Goal: Navigation & Orientation: Find specific page/section

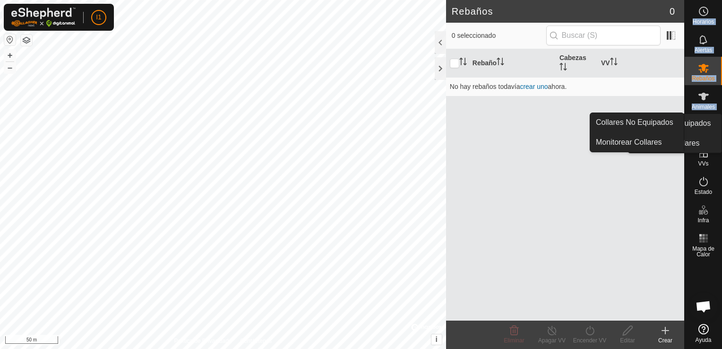
drag, startPoint x: 686, startPoint y: 124, endPoint x: 723, endPoint y: 128, distance: 37.1
click at [721, 128] on html "I1 Horarios Alertas Rebaños Animales Collares VVs Estado Infra Mapa de Calor Ay…" at bounding box center [361, 174] width 722 height 349
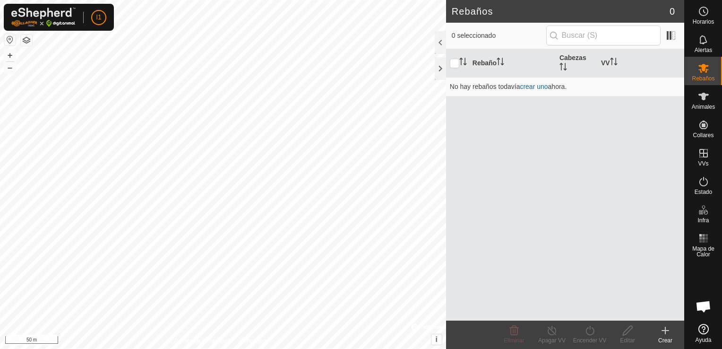
click at [710, 131] on es-menu-bar "Horarios Alertas Rebaños Animales Collares VVs Estado Infra Mapa de Calor Ayuda" at bounding box center [703, 174] width 38 height 349
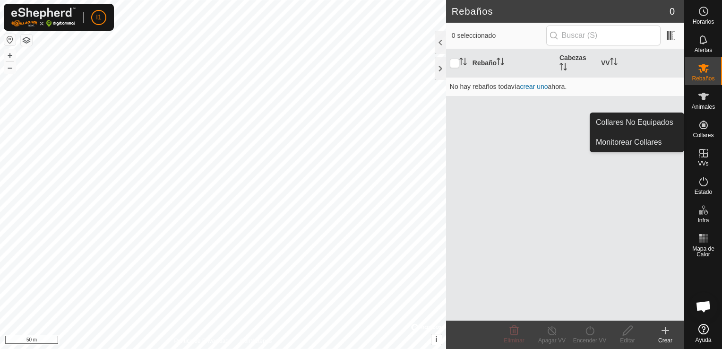
click at [704, 129] on icon at bounding box center [702, 124] width 11 height 11
click at [665, 139] on link "Monitorear Collares" at bounding box center [637, 142] width 94 height 19
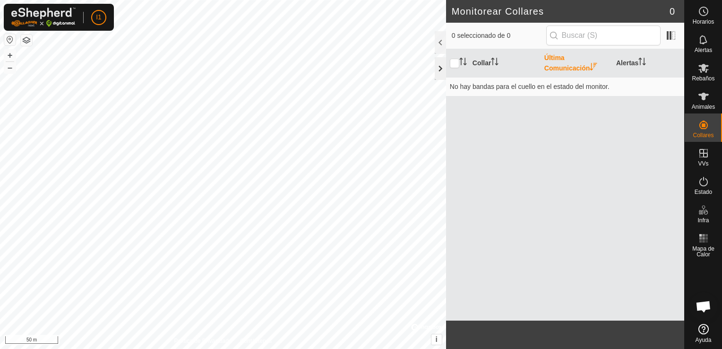
click at [442, 65] on div at bounding box center [439, 68] width 11 height 23
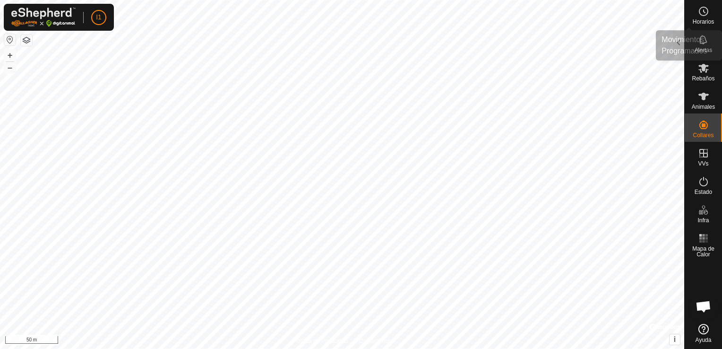
click at [702, 19] on span "Horarios" at bounding box center [702, 22] width 21 height 6
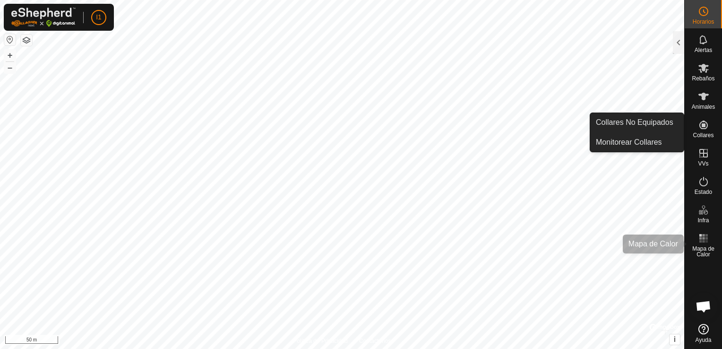
click at [710, 246] on span "Mapa de Calor" at bounding box center [703, 251] width 33 height 11
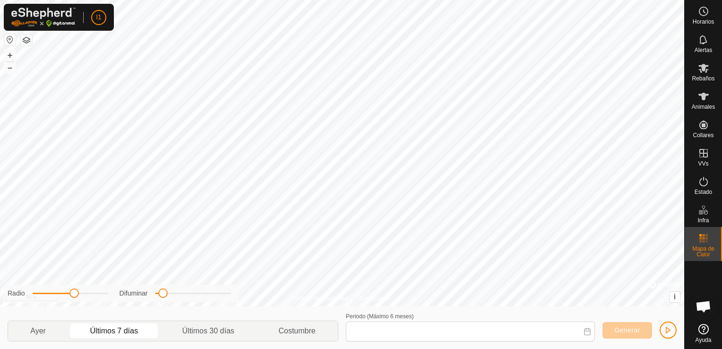
type input "[DATE] - [DATE]"
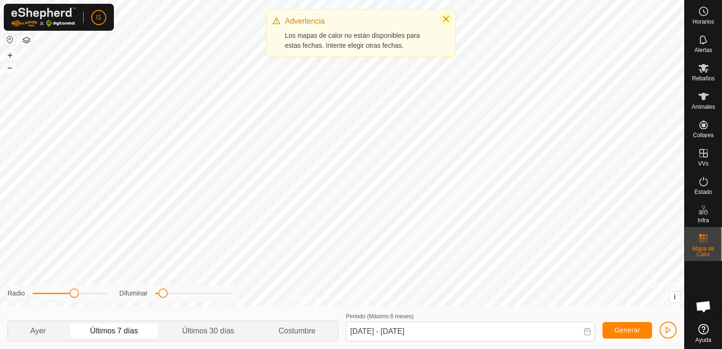
click at [442, 17] on icon "Close" at bounding box center [446, 19] width 8 height 8
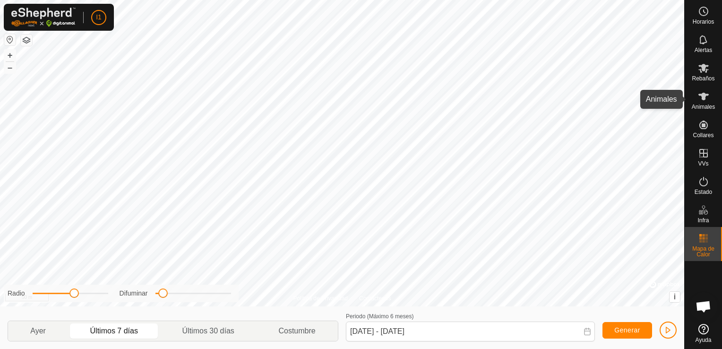
click at [710, 102] on es-animals-svg-icon at bounding box center [703, 96] width 17 height 15
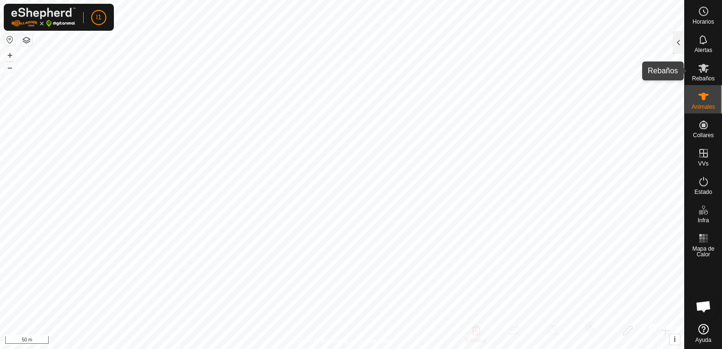
click at [702, 76] on span "Rebaños" at bounding box center [702, 79] width 23 height 6
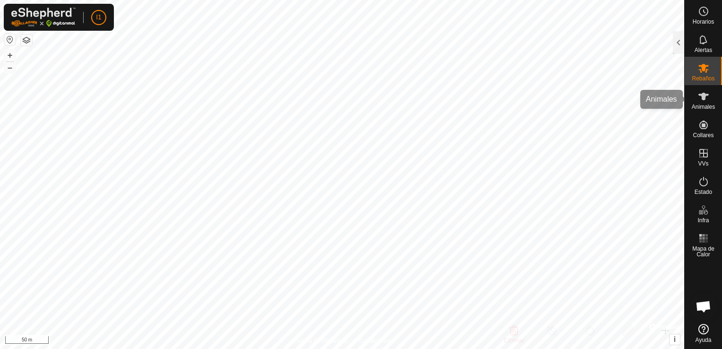
click at [702, 102] on es-animals-svg-icon at bounding box center [703, 96] width 17 height 15
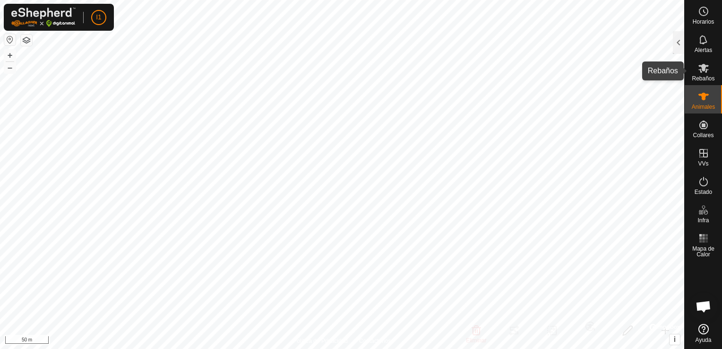
click at [706, 74] on es-mob-svg-icon at bounding box center [703, 67] width 17 height 15
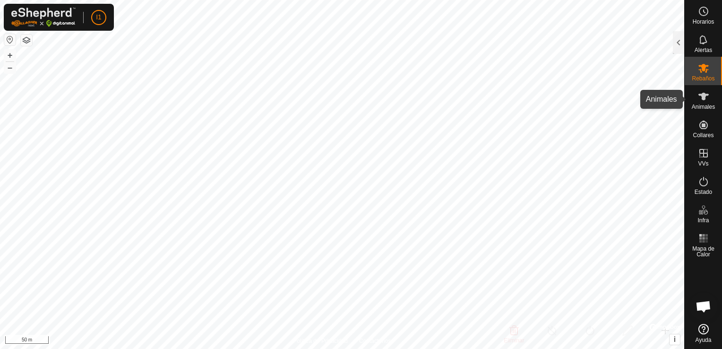
click at [706, 95] on icon at bounding box center [703, 97] width 10 height 8
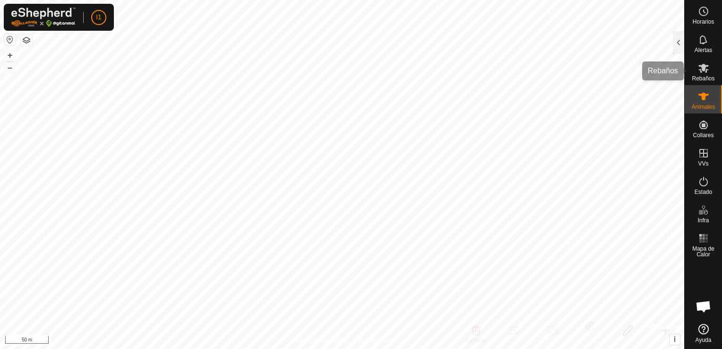
click at [710, 77] on span "Rebaños" at bounding box center [702, 79] width 23 height 6
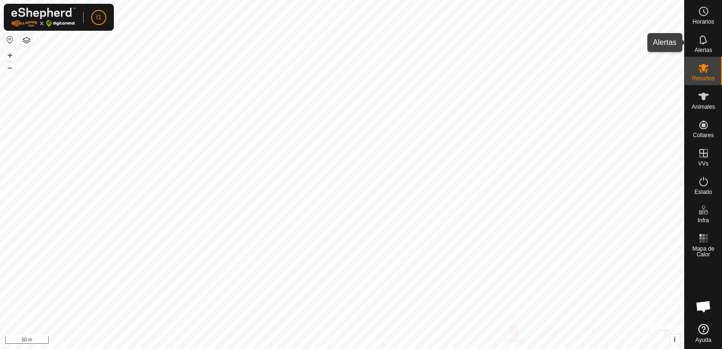
click at [712, 46] on div "Alertas" at bounding box center [702, 42] width 37 height 28
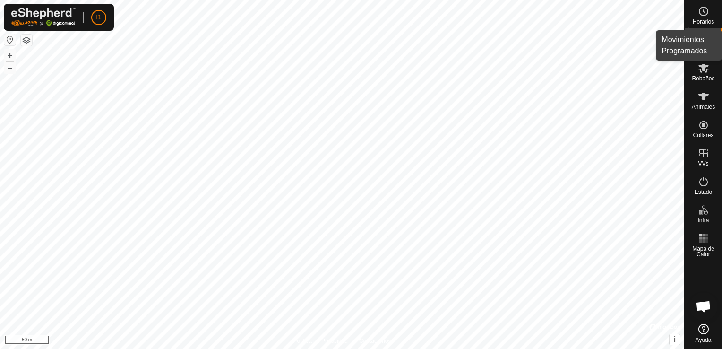
click at [706, 22] on span "Horarios" at bounding box center [702, 22] width 21 height 6
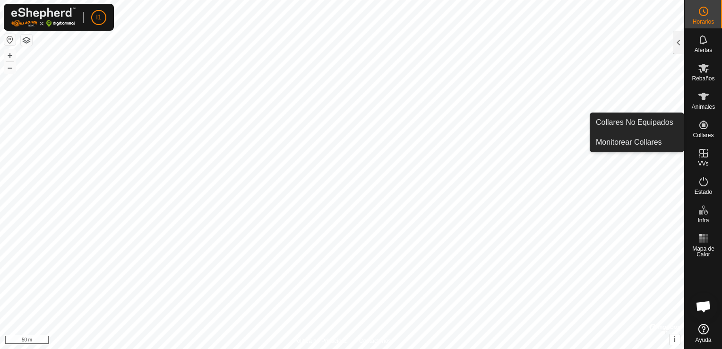
click at [709, 132] on span "Collares" at bounding box center [702, 135] width 21 height 6
click at [676, 118] on link "Collares No Equipados" at bounding box center [637, 122] width 94 height 19
click at [701, 124] on icon at bounding box center [703, 124] width 9 height 9
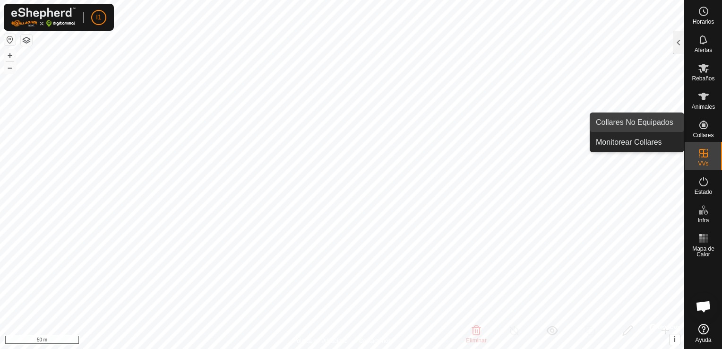
click at [659, 126] on link "Collares No Equipados" at bounding box center [637, 122] width 94 height 19
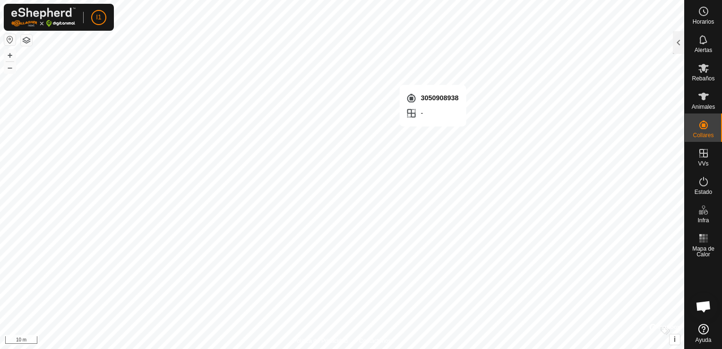
checkbox input "true"
click at [703, 101] on icon at bounding box center [702, 96] width 11 height 11
drag, startPoint x: 699, startPoint y: 102, endPoint x: 702, endPoint y: 95, distance: 7.0
click at [702, 95] on icon at bounding box center [703, 97] width 10 height 8
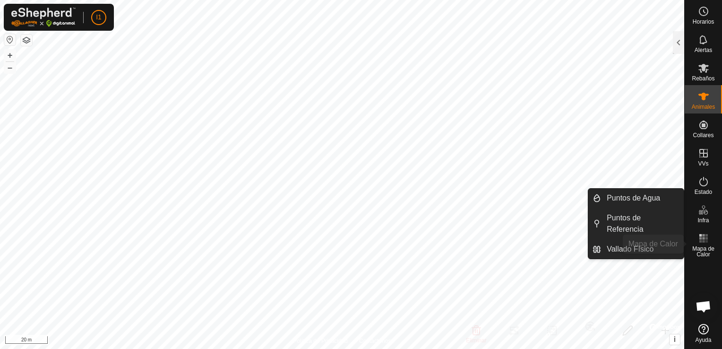
click at [698, 246] on span "Mapa de Calor" at bounding box center [703, 251] width 33 height 11
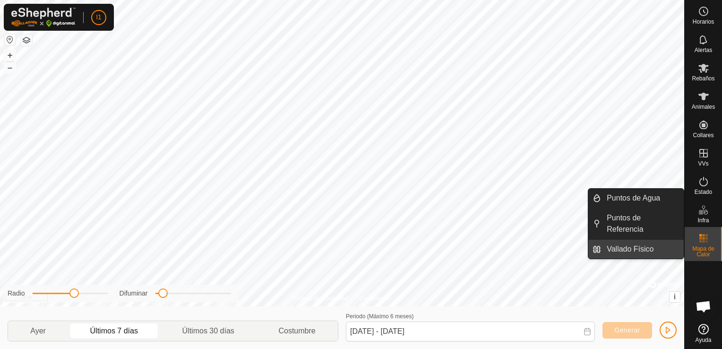
click at [637, 242] on link "Vallado Físico" at bounding box center [642, 248] width 83 height 19
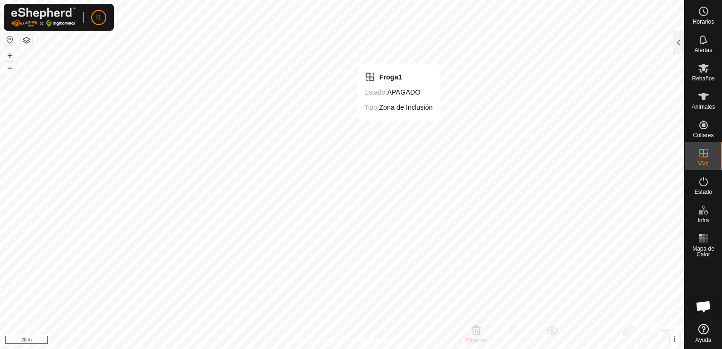
checkbox input "false"
checkbox input "true"
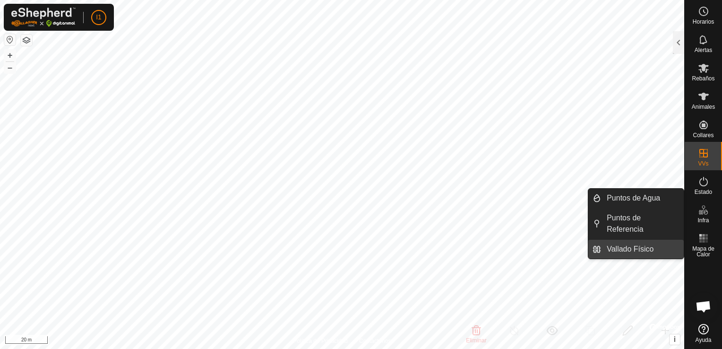
click at [640, 241] on link "Vallado Físico" at bounding box center [642, 248] width 83 height 19
click at [648, 245] on link "Vallado Físico" at bounding box center [642, 248] width 83 height 19
